Goal: Task Accomplishment & Management: Manage account settings

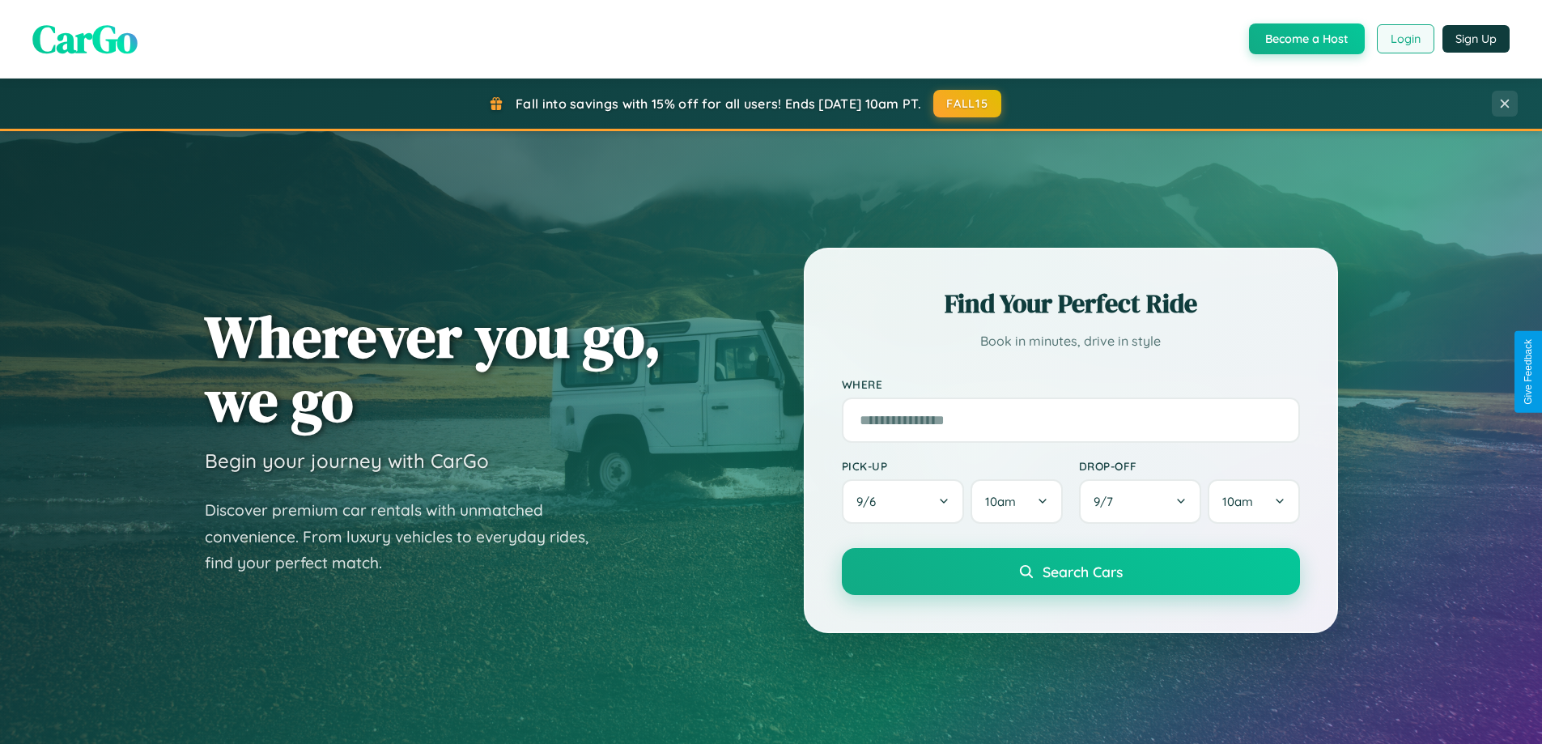
click at [1404, 39] on button "Login" at bounding box center [1405, 38] width 57 height 29
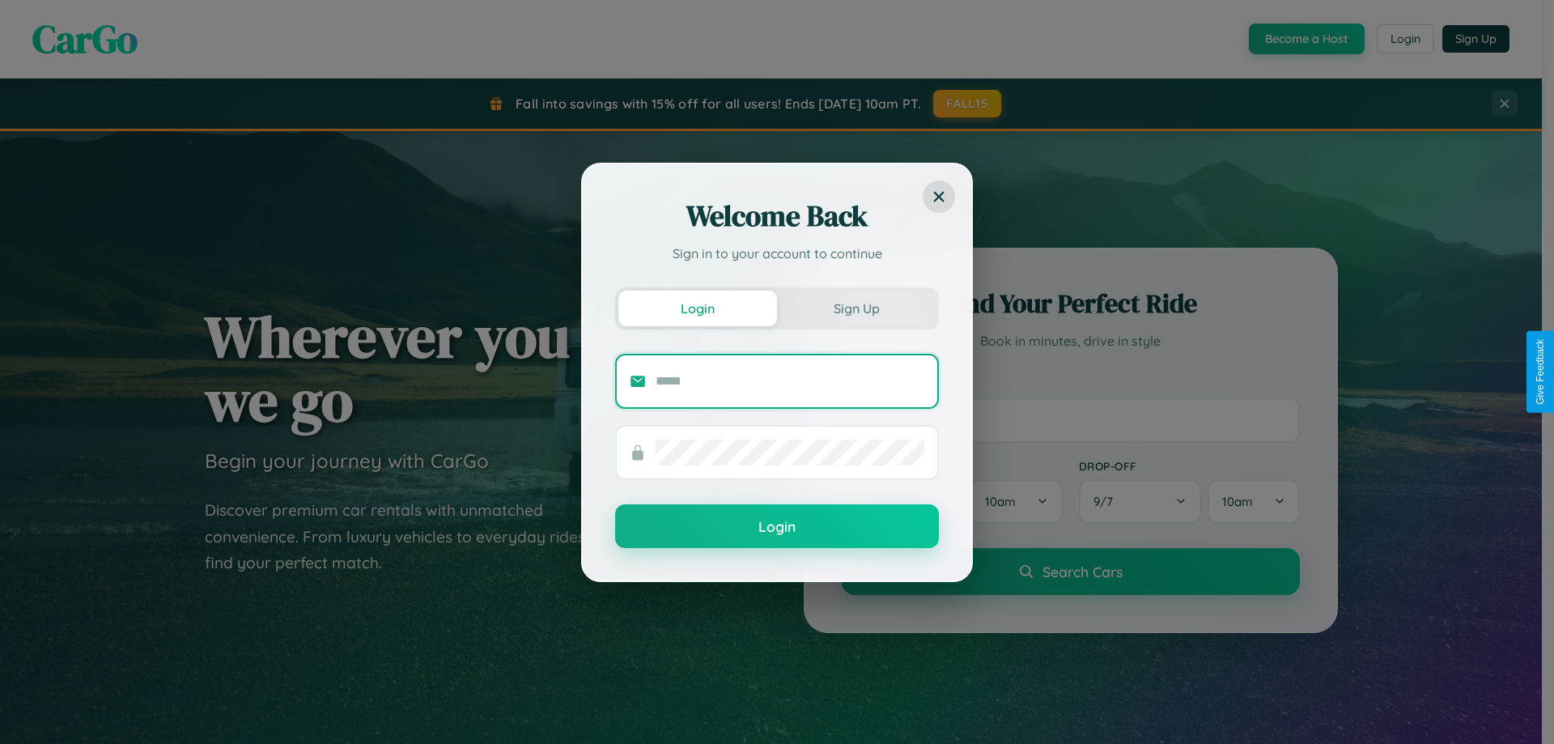
click at [790, 380] on input "text" at bounding box center [790, 381] width 269 height 26
type input "**********"
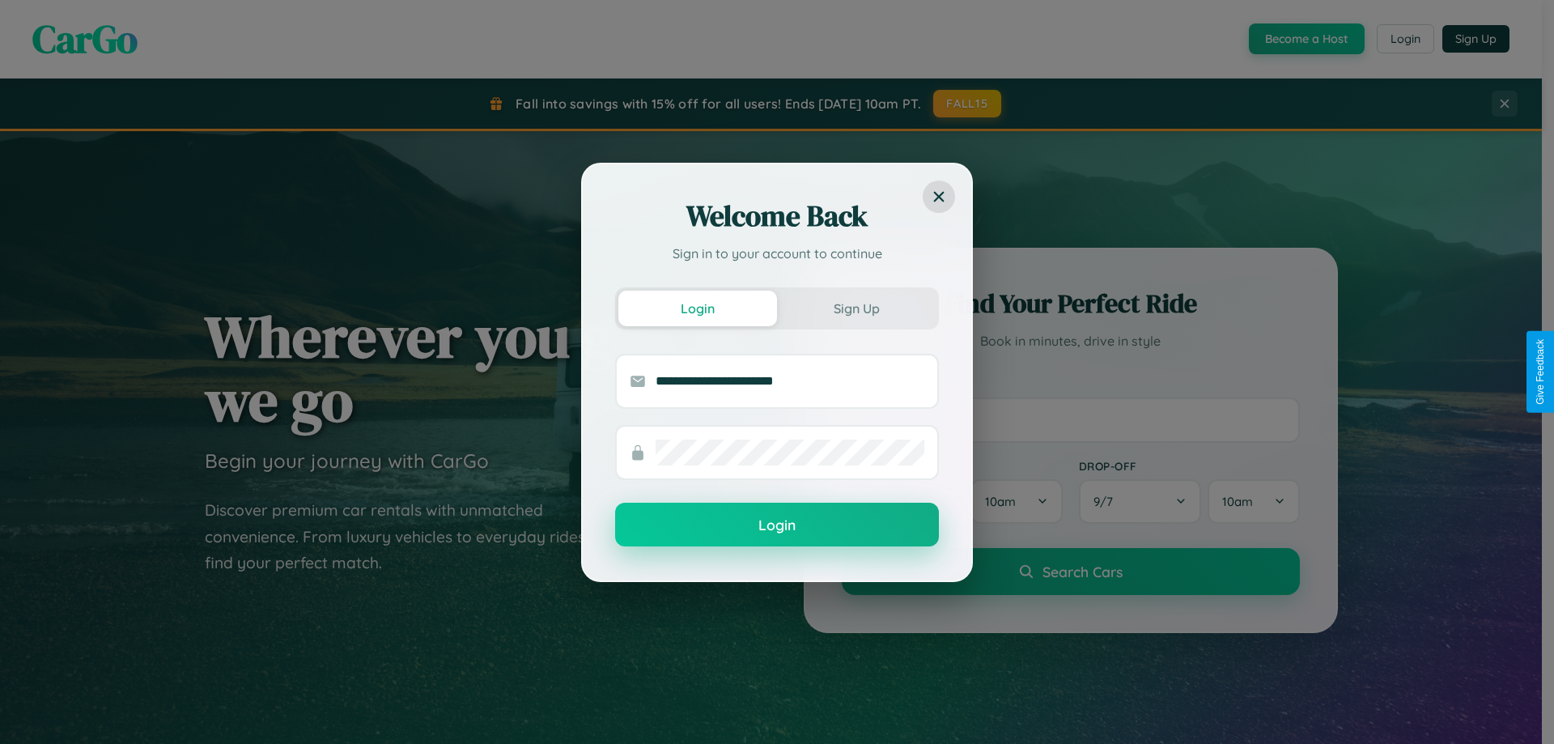
click at [777, 525] on button "Login" at bounding box center [777, 525] width 324 height 44
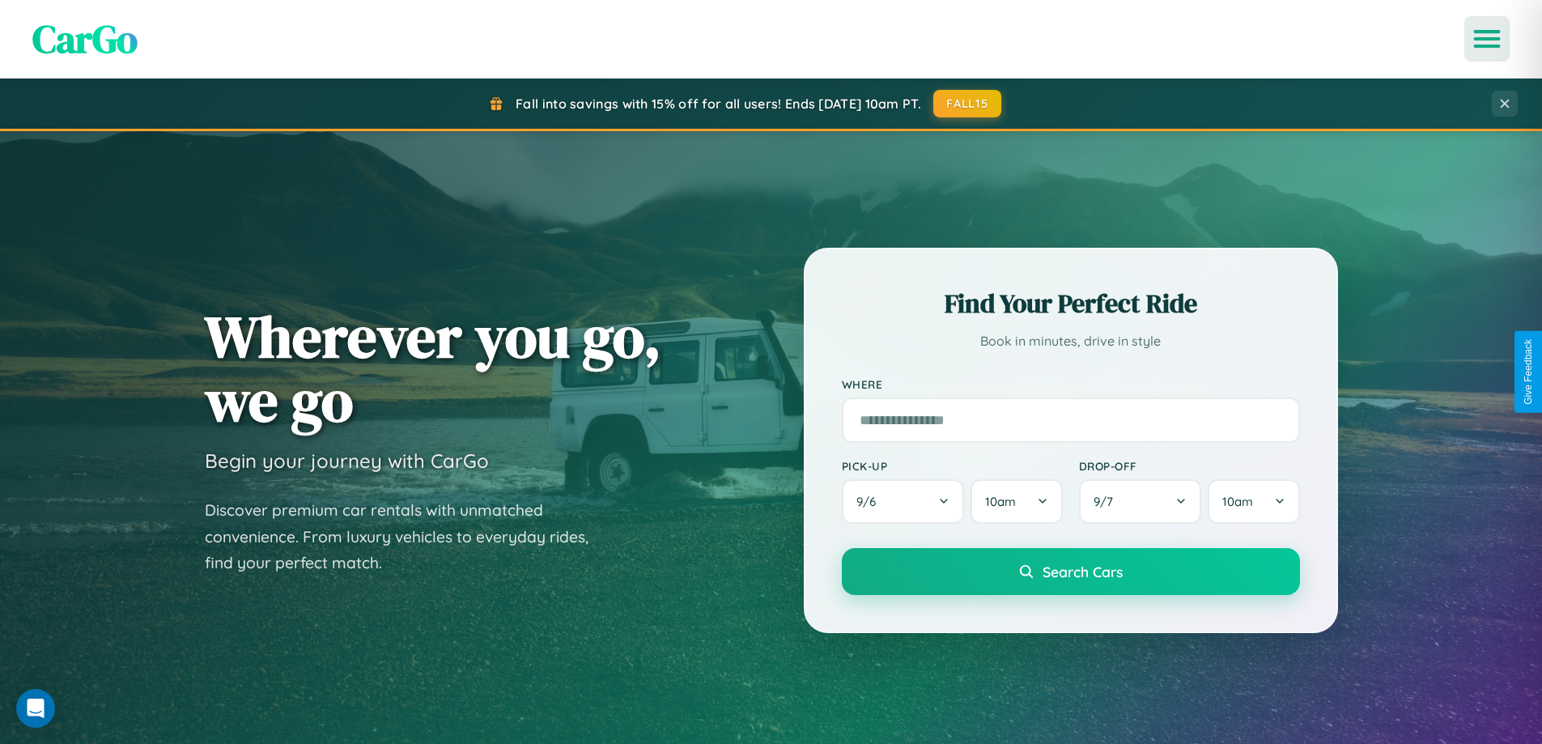
click at [1487, 39] on icon "Open menu" at bounding box center [1487, 39] width 23 height 15
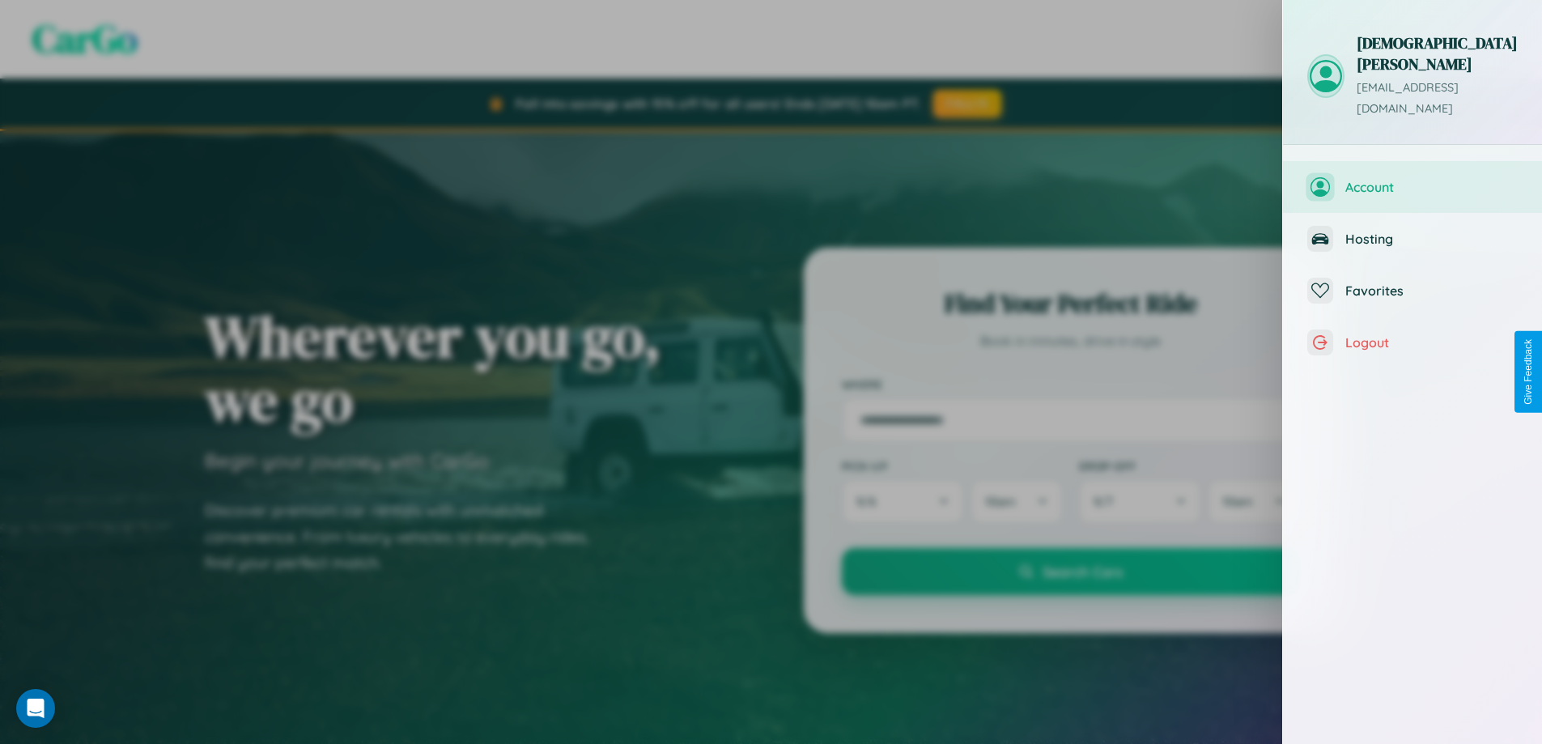
click at [1413, 179] on span "Account" at bounding box center [1431, 187] width 172 height 16
